Goal: Task Accomplishment & Management: Manage account settings

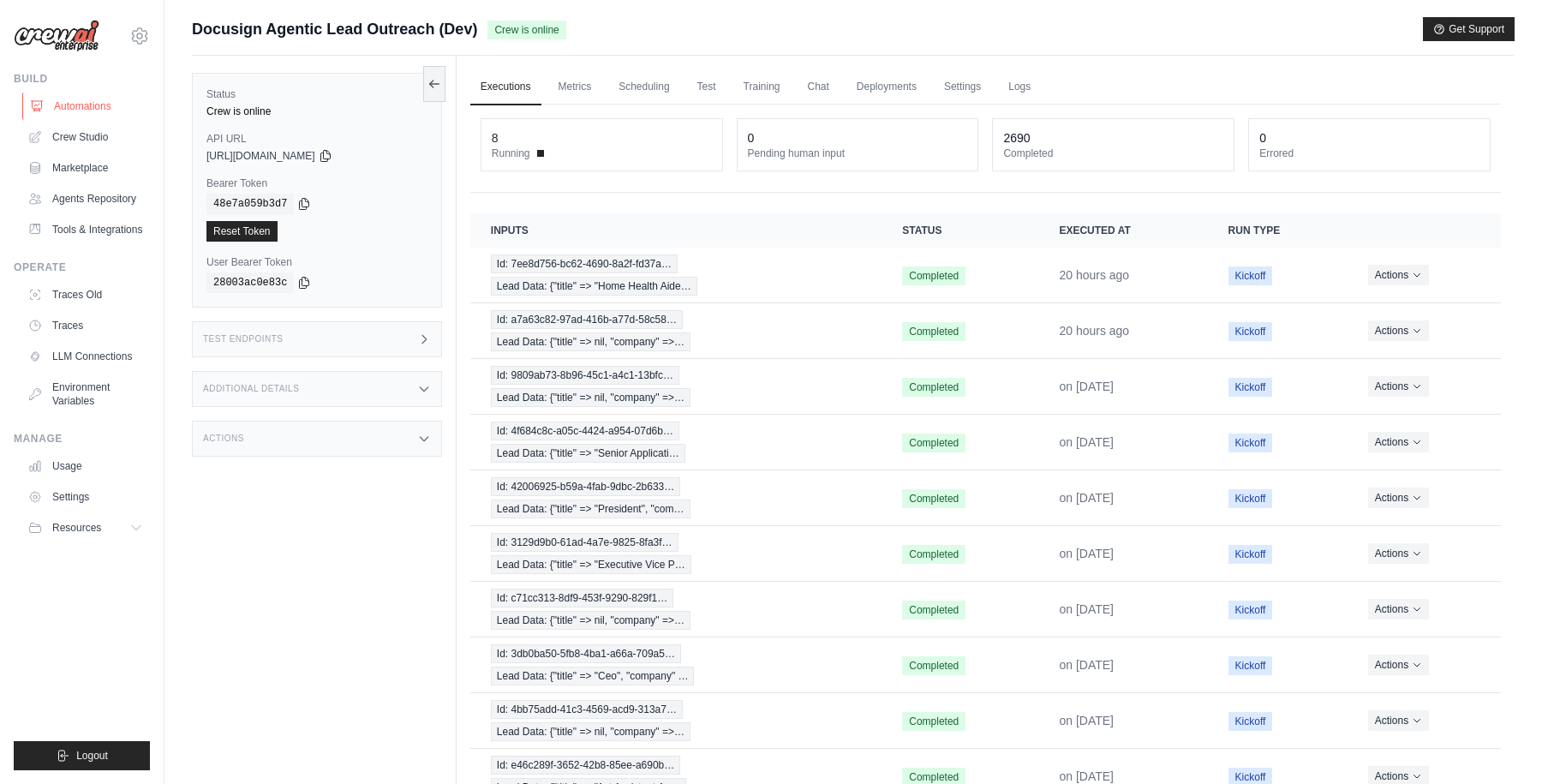
click at [95, 107] on link "Automations" at bounding box center [86, 107] width 129 height 28
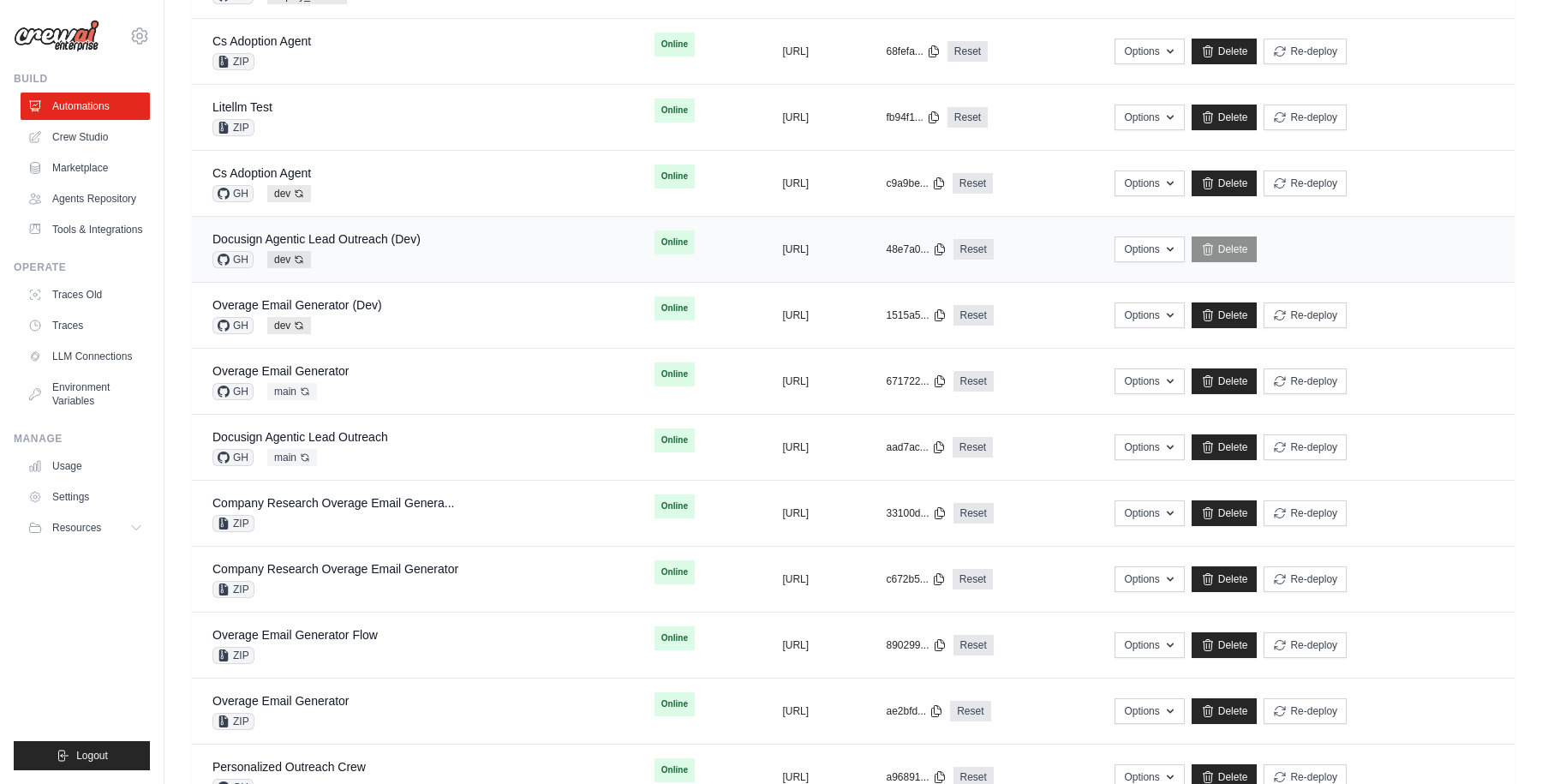
scroll to position [1030, 0]
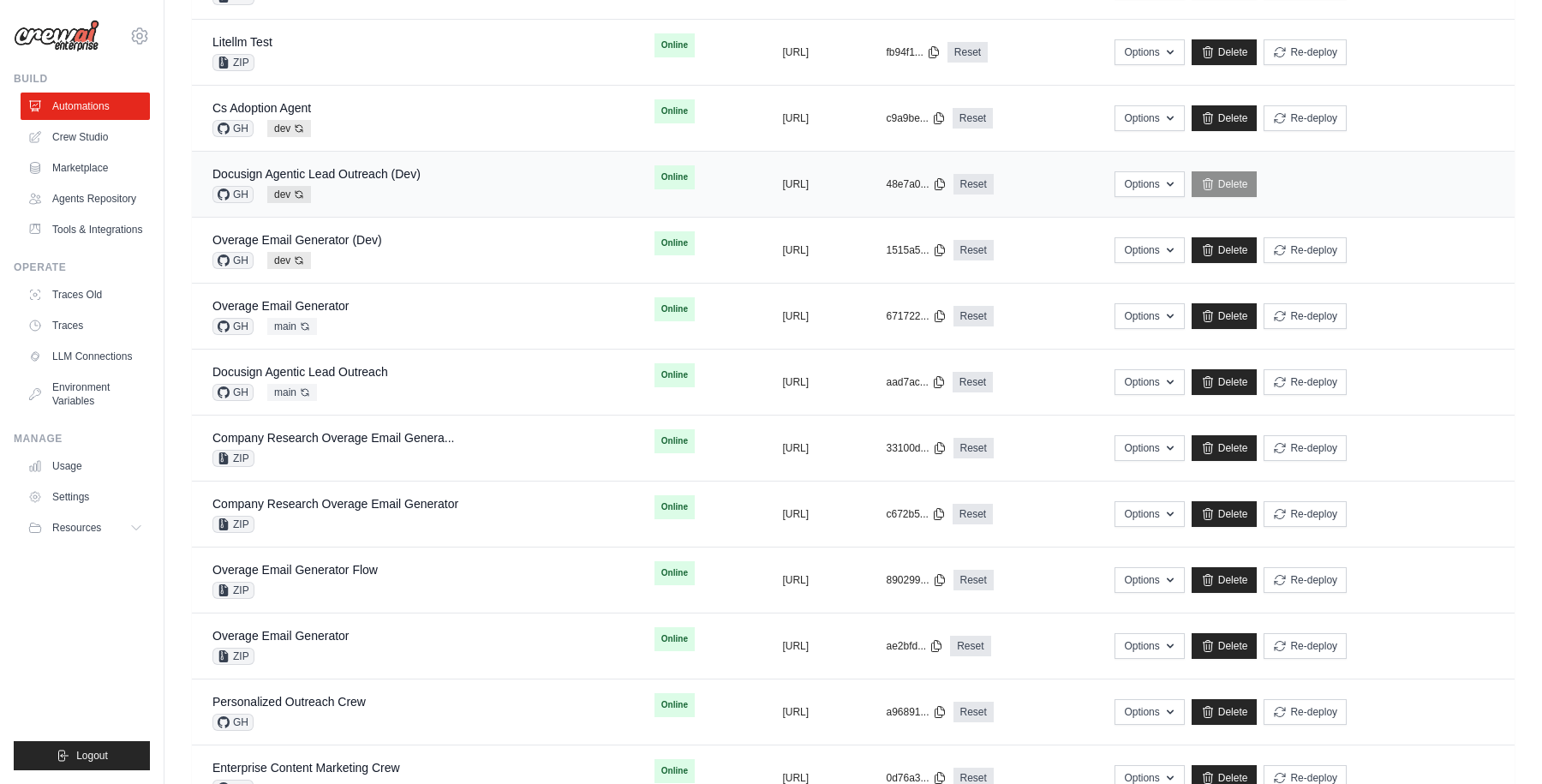
click at [353, 165] on div "Docusign Agentic Lead Outreach (Dev)" at bounding box center [317, 174] width 208 height 17
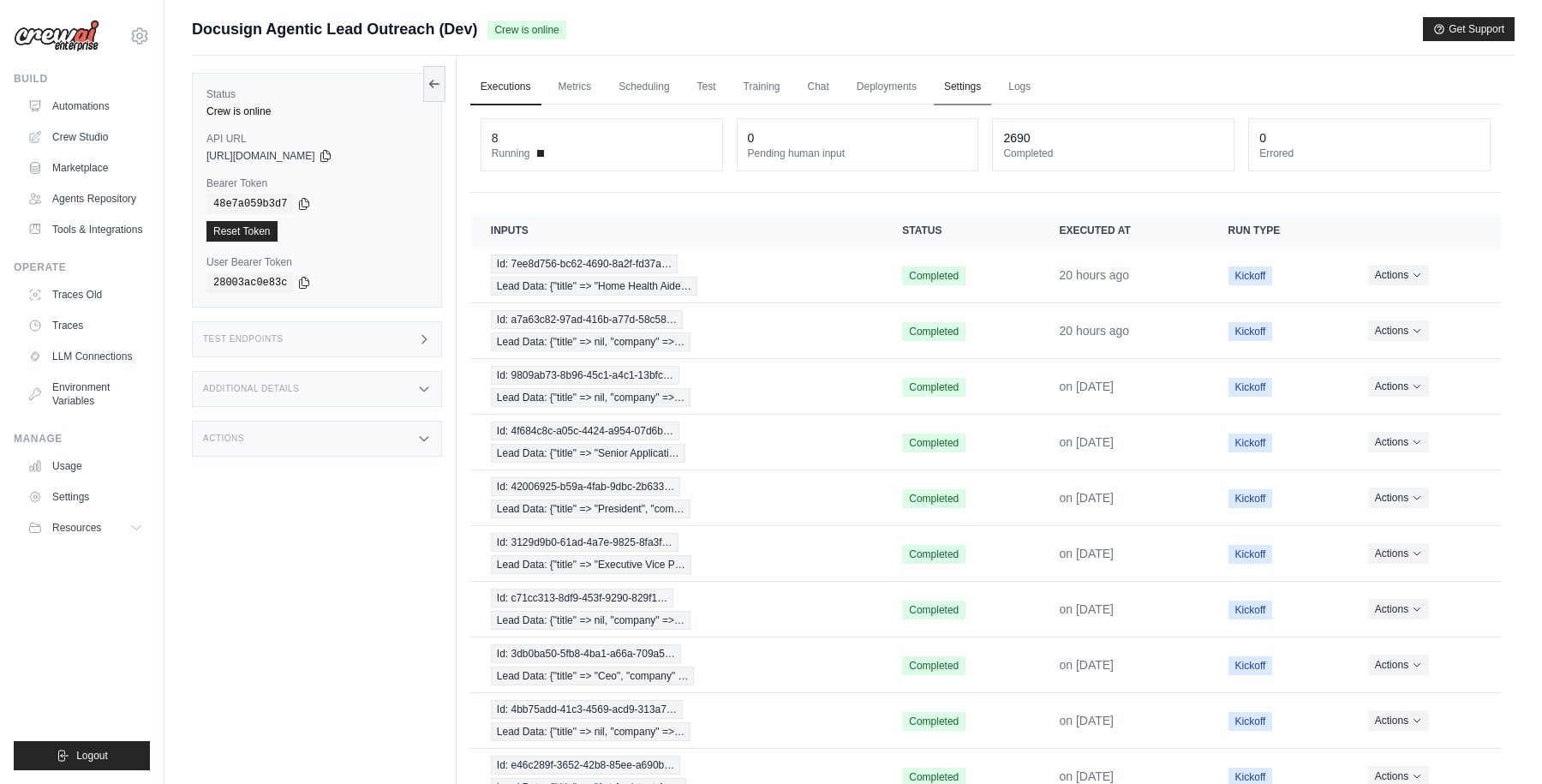
click at [963, 83] on link "Settings" at bounding box center [962, 87] width 58 height 36
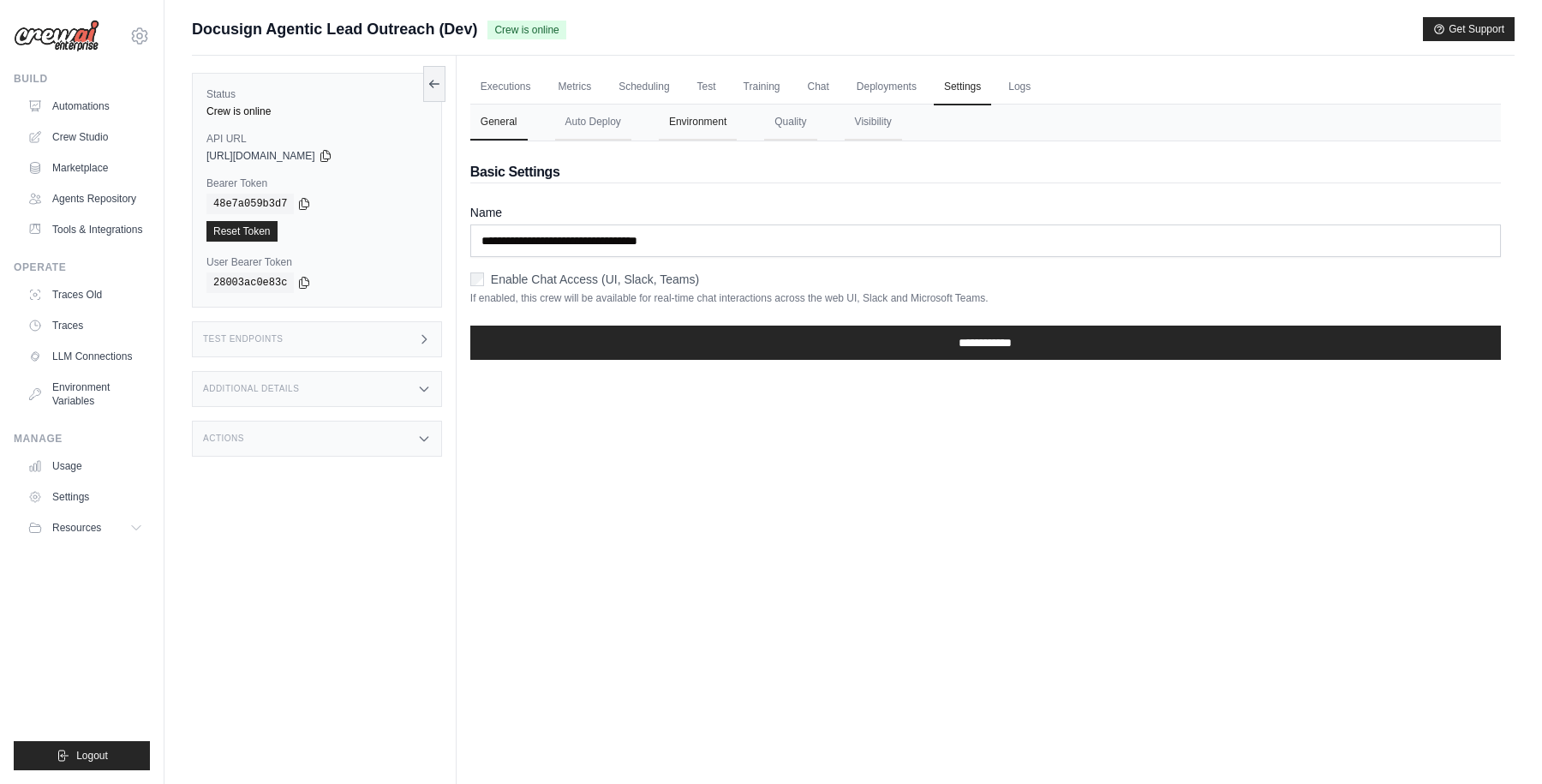
click at [699, 126] on button "Environment" at bounding box center [698, 123] width 78 height 36
